Goal: Information Seeking & Learning: Learn about a topic

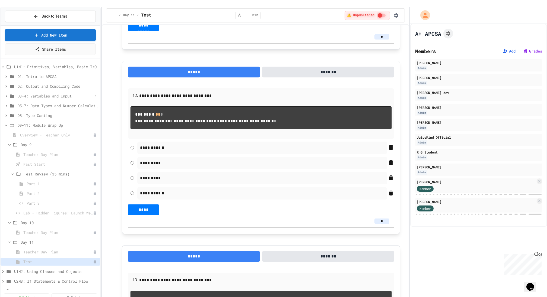
click at [6, 94] on icon at bounding box center [6, 96] width 5 height 5
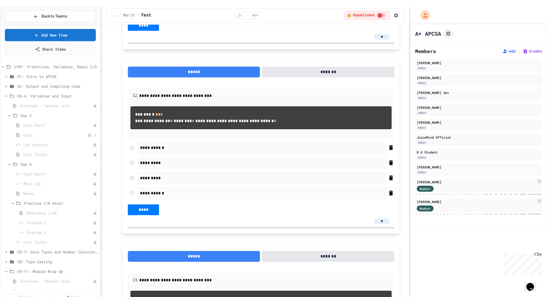
click at [31, 132] on span "Quiz" at bounding box center [55, 135] width 64 height 6
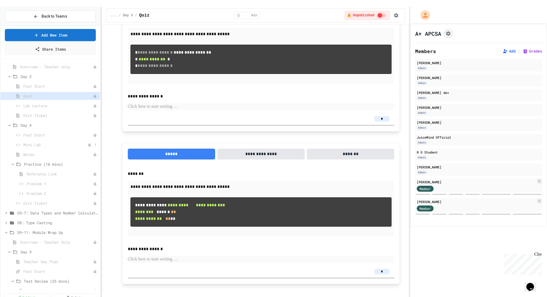
scroll to position [44, 0]
click at [6, 226] on icon at bounding box center [6, 228] width 5 height 5
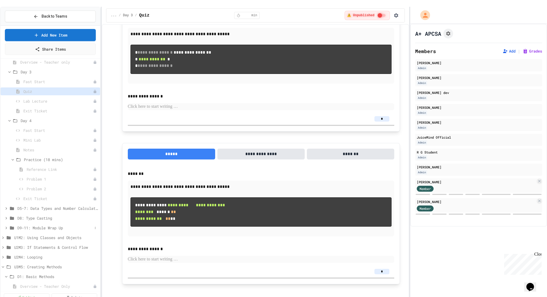
click at [6, 226] on icon at bounding box center [6, 228] width 5 height 5
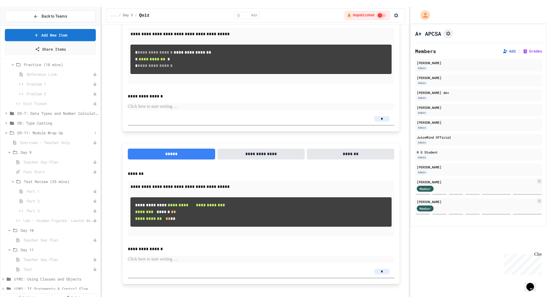
scroll to position [150, 0]
click at [33, 255] on span "Test" at bounding box center [55, 258] width 64 height 6
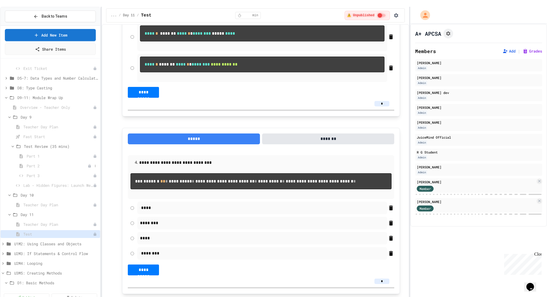
scroll to position [190, 0]
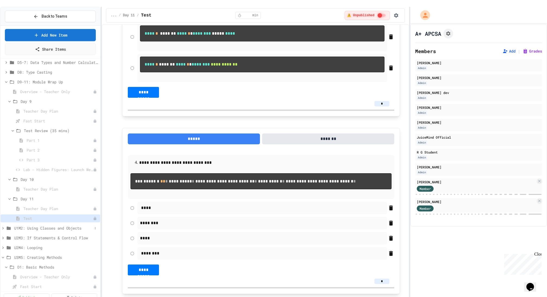
click at [4, 226] on icon at bounding box center [3, 228] width 5 height 5
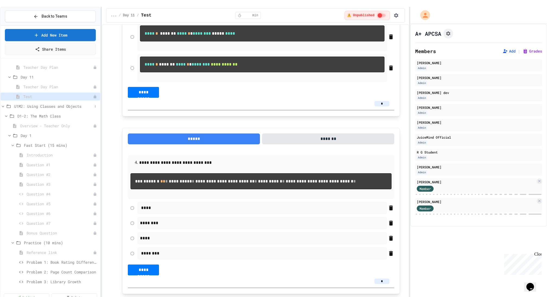
scroll to position [318, 0]
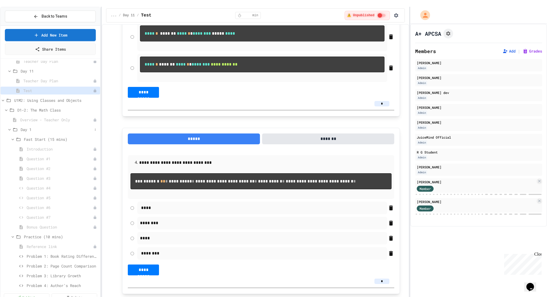
click at [10, 126] on div "Day 1" at bounding box center [50, 130] width 99 height 8
click at [11, 137] on icon at bounding box center [9, 139] width 5 height 5
click at [11, 166] on icon at bounding box center [9, 168] width 5 height 5
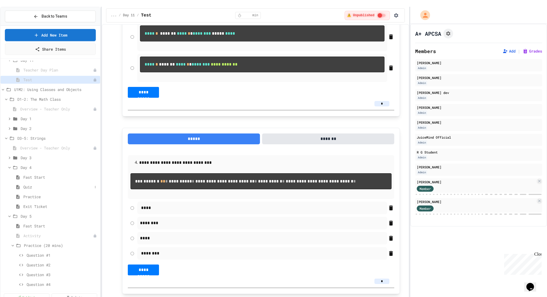
click at [28, 184] on span "Quiz" at bounding box center [57, 187] width 69 height 6
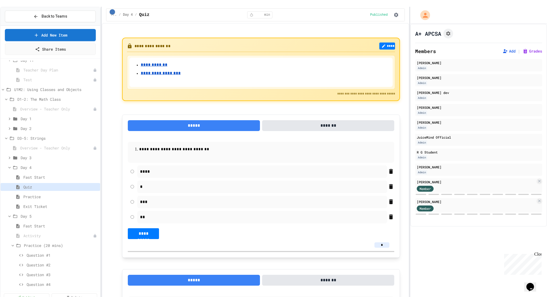
click at [384, 243] on input "*" at bounding box center [381, 245] width 15 height 5
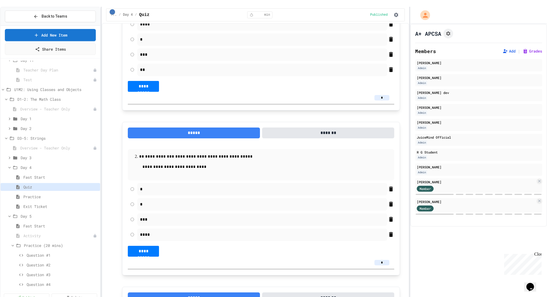
scroll to position [165, 0]
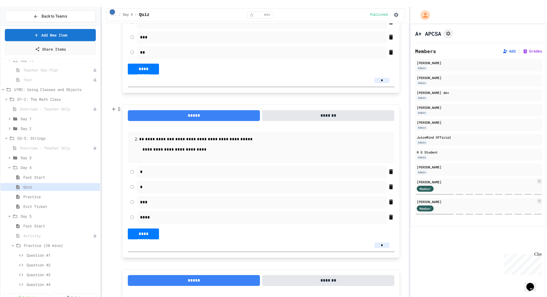
type input "*"
click at [386, 243] on input "*" at bounding box center [381, 245] width 15 height 5
click at [385, 243] on input "*" at bounding box center [381, 245] width 15 height 5
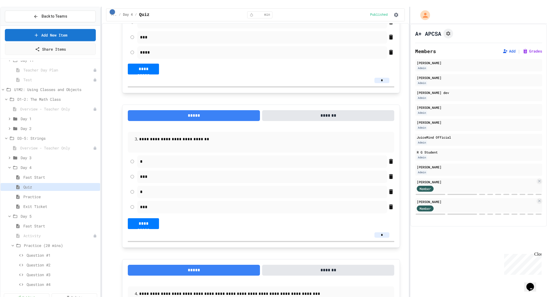
scroll to position [351, 0]
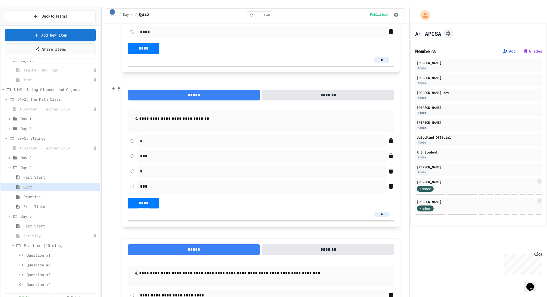
type input "*"
click at [384, 212] on input "*" at bounding box center [381, 214] width 15 height 5
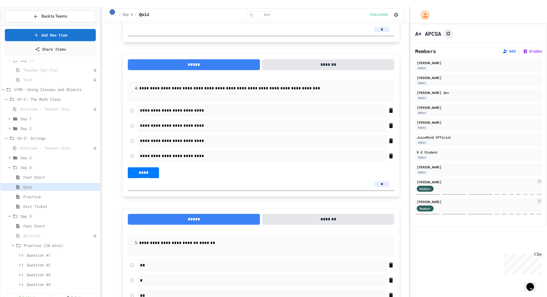
scroll to position [546, 0]
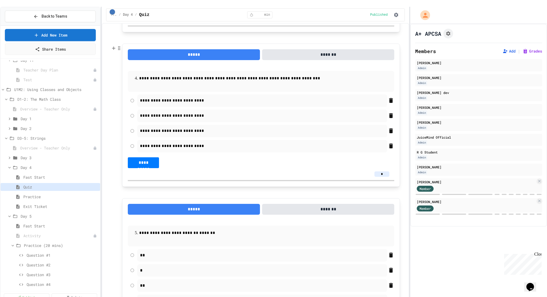
type input "*"
click at [385, 172] on input "*" at bounding box center [381, 174] width 15 height 5
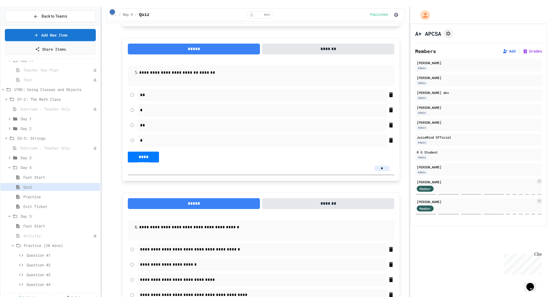
scroll to position [719, 0]
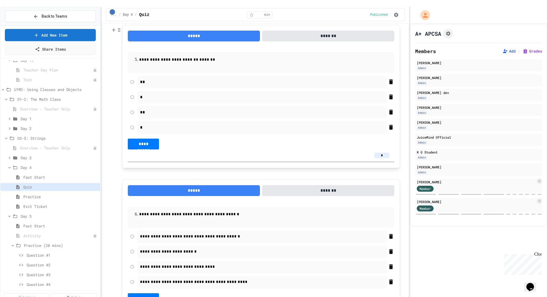
type input "*"
click at [386, 153] on input "*" at bounding box center [381, 155] width 15 height 5
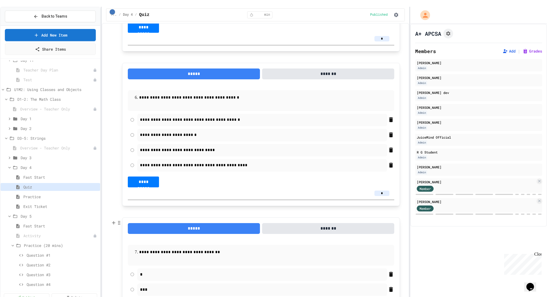
scroll to position [833, 0]
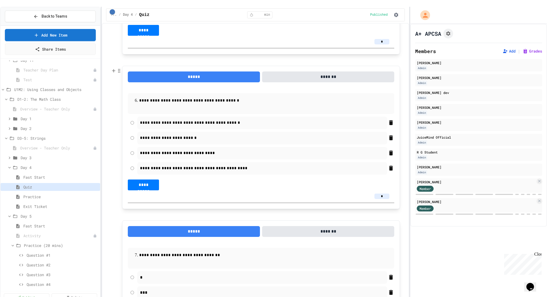
type input "*"
click at [384, 194] on input "*" at bounding box center [381, 196] width 15 height 5
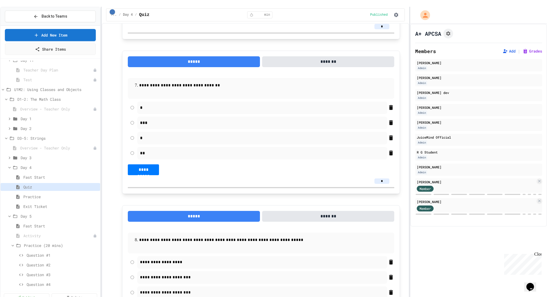
scroll to position [1010, 0]
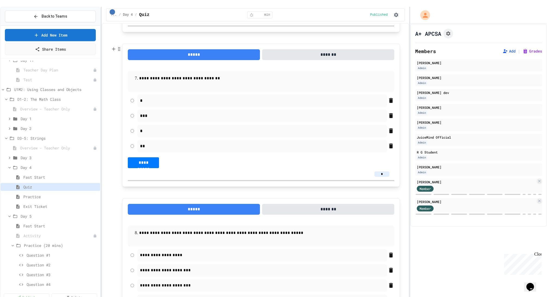
type input "*"
click at [387, 172] on input "*" at bounding box center [381, 174] width 15 height 5
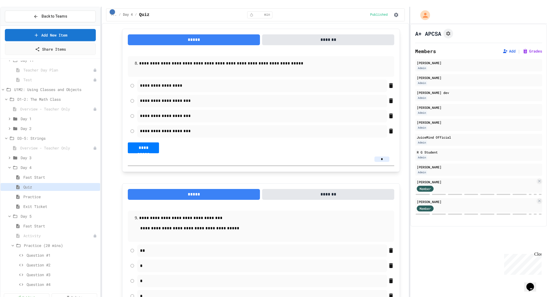
scroll to position [1199, 0]
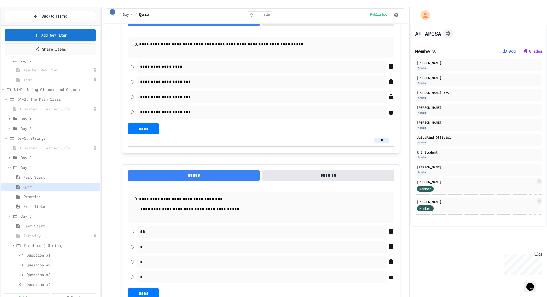
type input "*"
click at [387, 138] on input "*" at bounding box center [381, 140] width 15 height 5
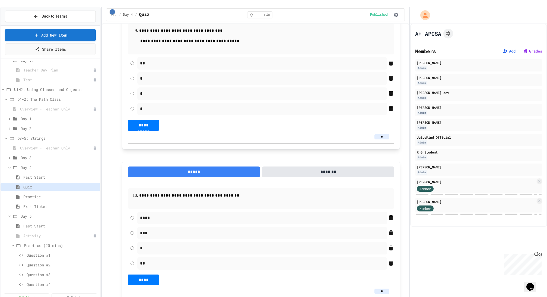
scroll to position [1382, 0]
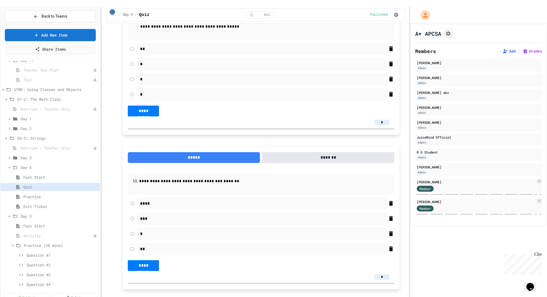
type input "*"
click at [383, 120] on input "*" at bounding box center [381, 122] width 15 height 5
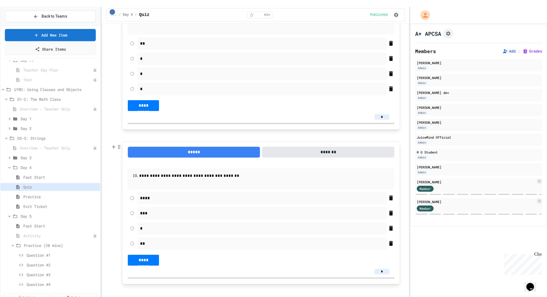
type input "*"
click at [386, 269] on input "*" at bounding box center [381, 271] width 15 height 5
type input "*"
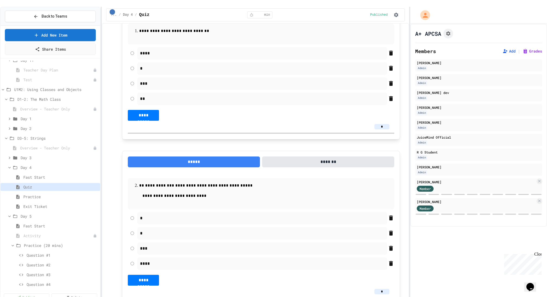
scroll to position [0, 0]
